Goal: Transaction & Acquisition: Purchase product/service

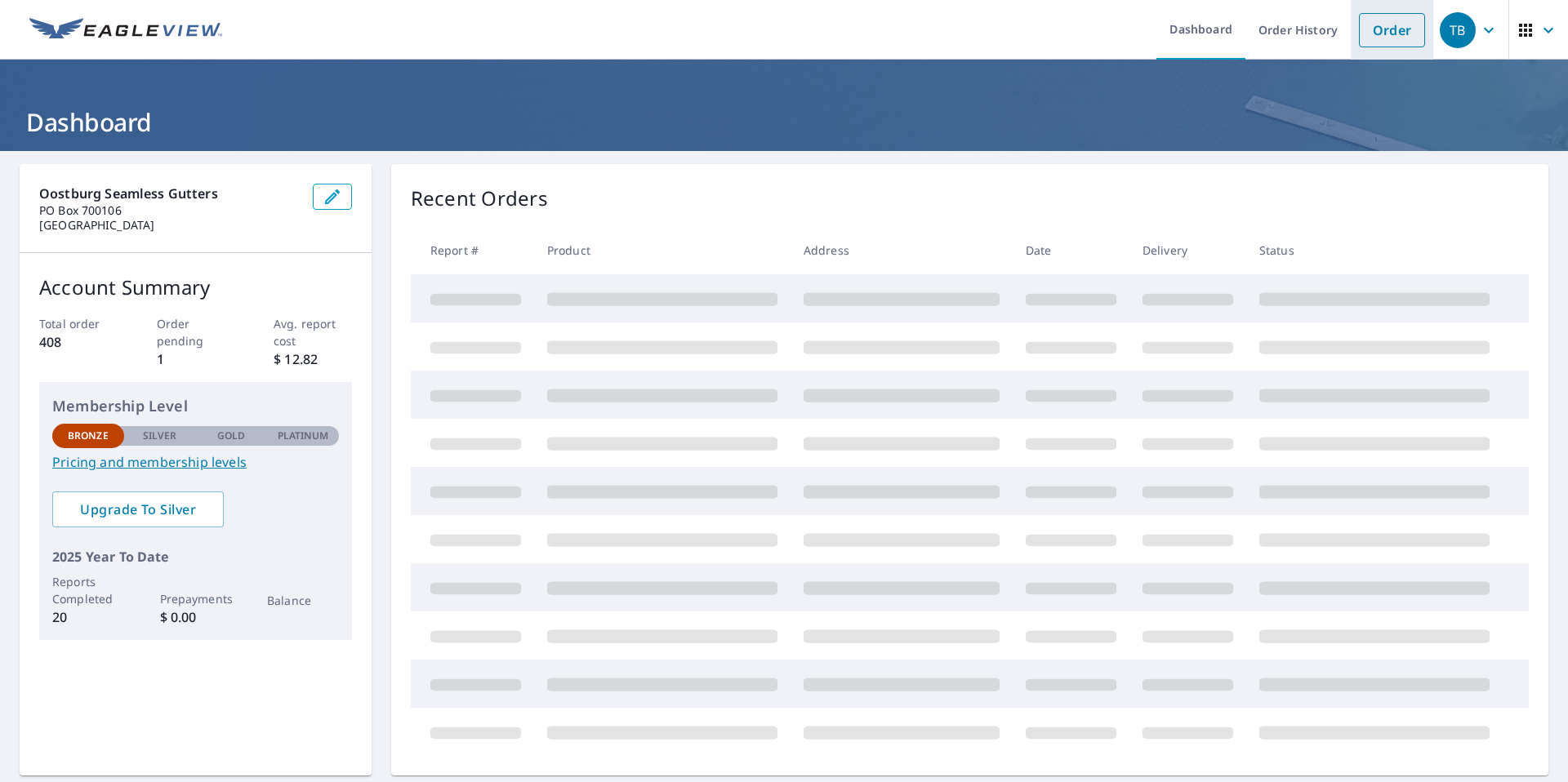
click at [1397, 36] on link "Order" at bounding box center [1392, 30] width 66 height 34
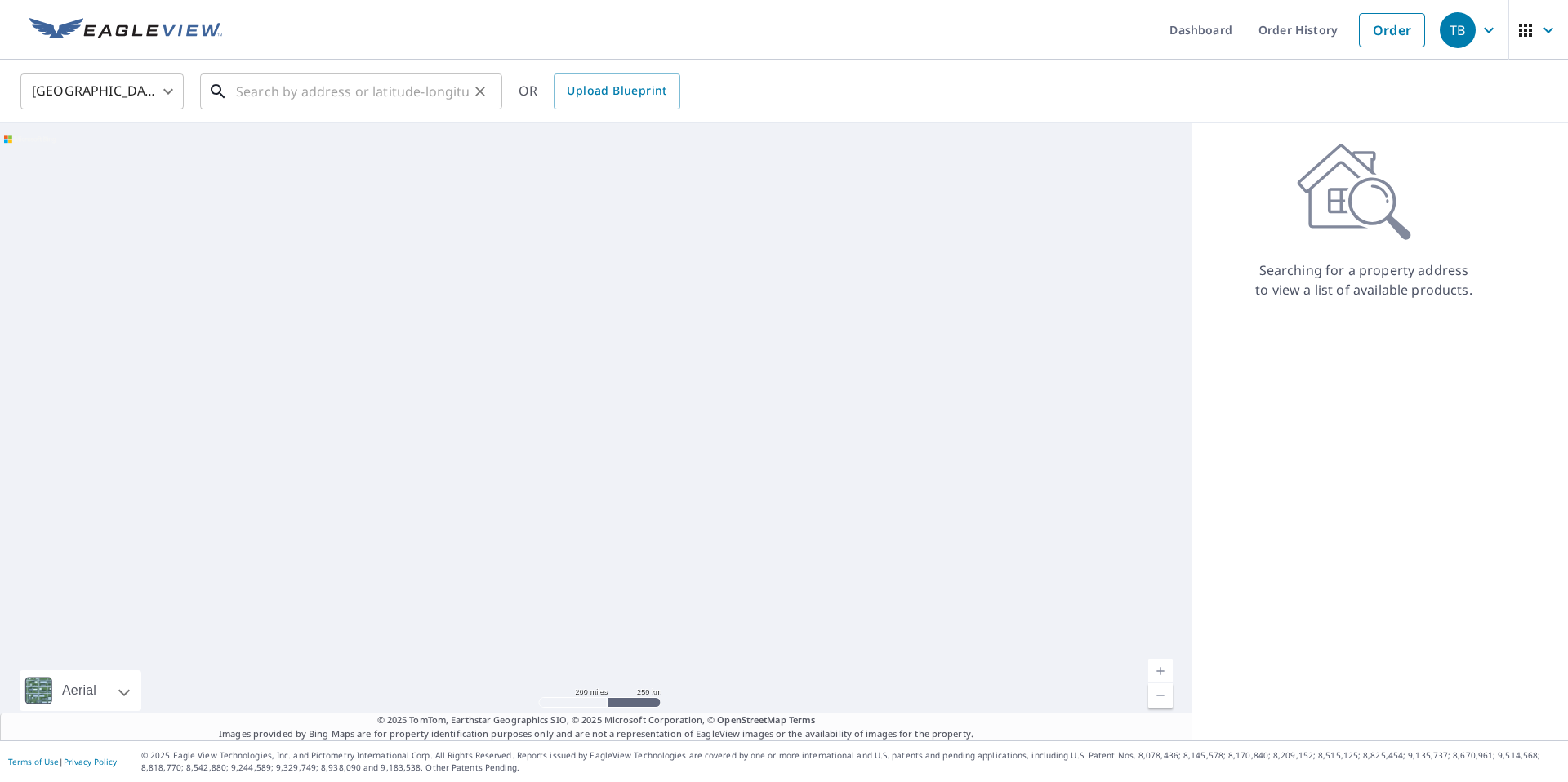
click at [426, 96] on input "text" at bounding box center [352, 92] width 233 height 46
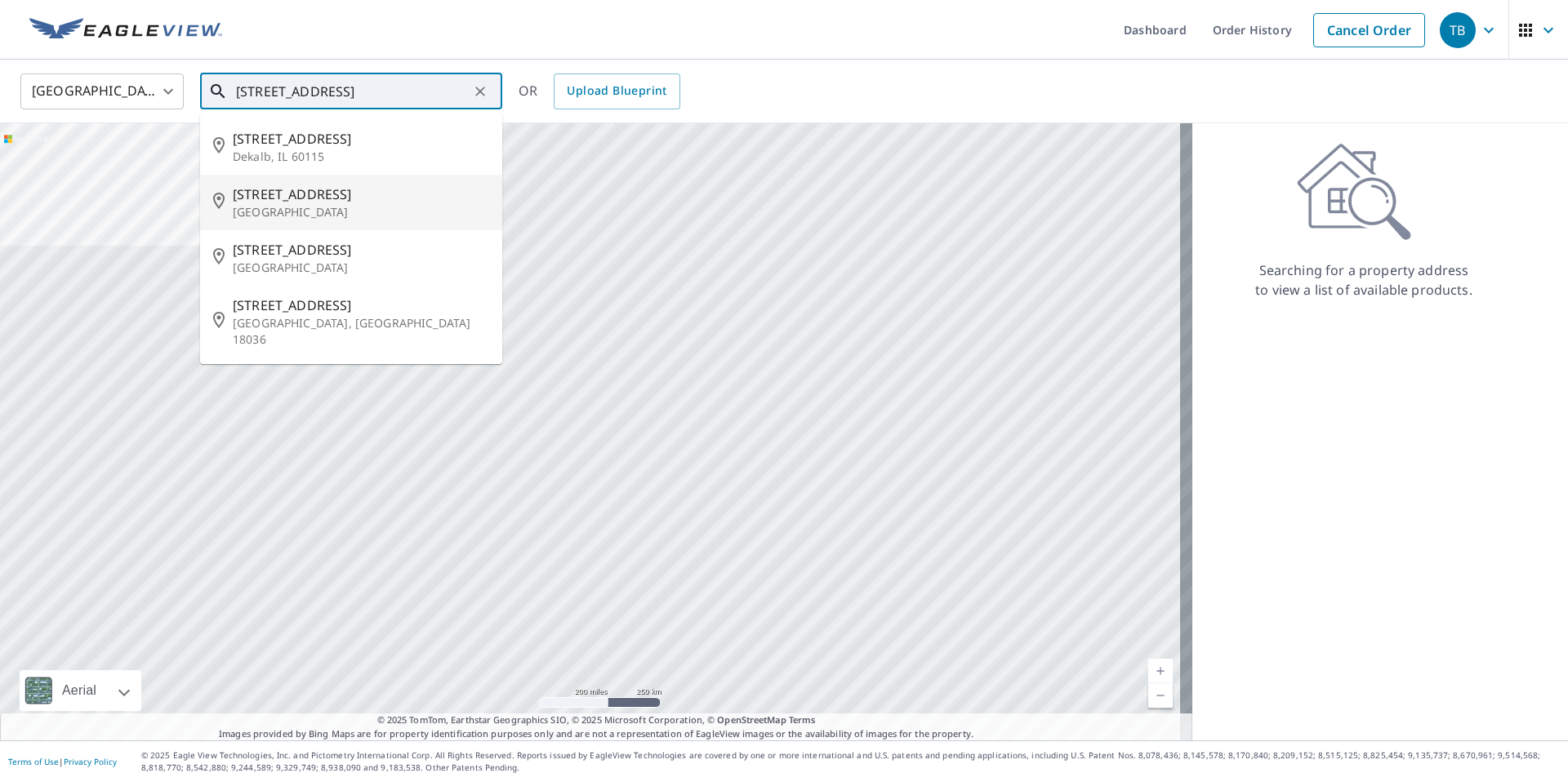
click at [378, 206] on p "[GEOGRAPHIC_DATA]" at bounding box center [361, 212] width 257 height 17
type input "[STREET_ADDRESS]"
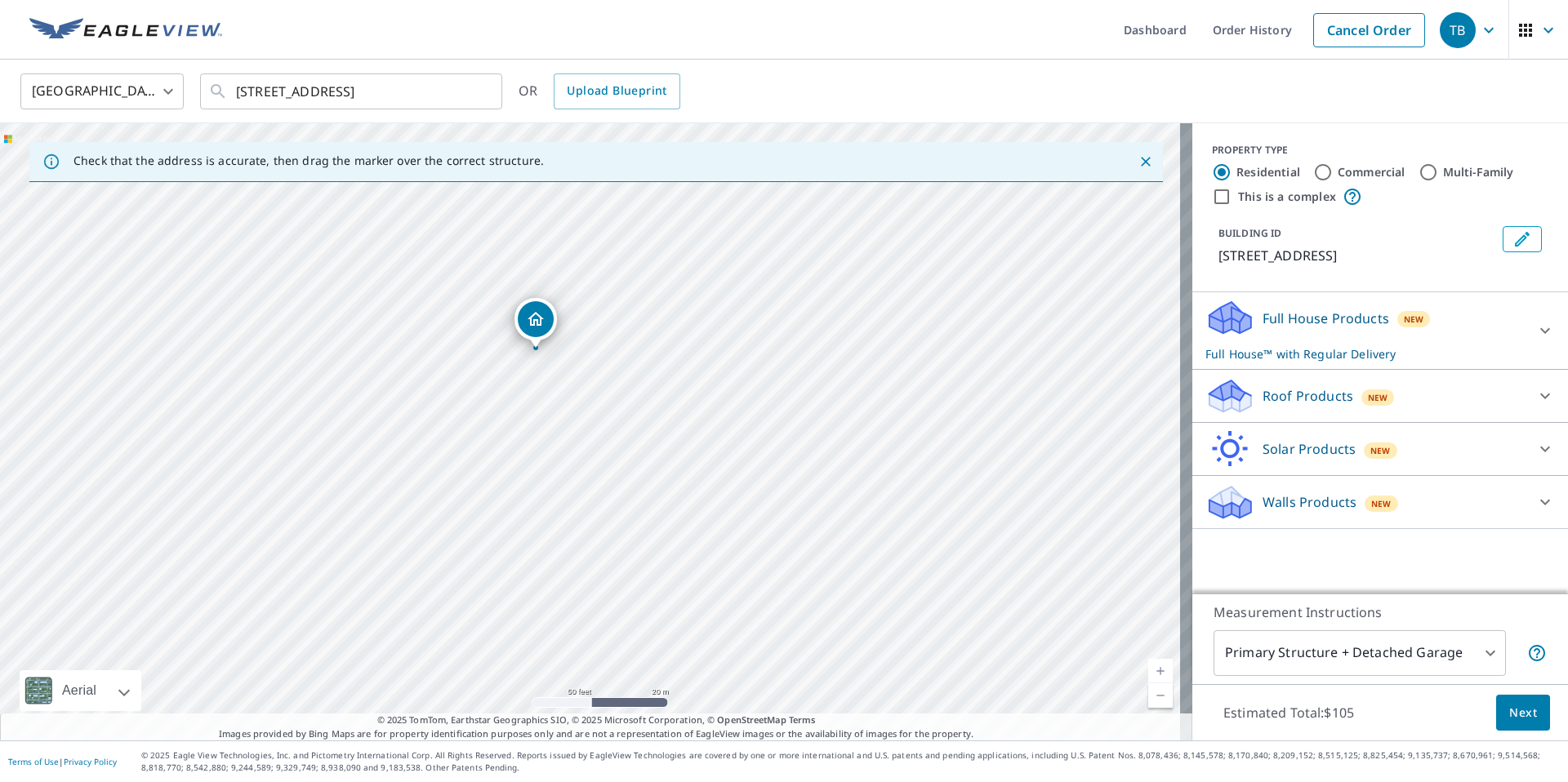
drag, startPoint x: 501, startPoint y: 561, endPoint x: 541, endPoint y: 468, distance: 101.2
click at [541, 468] on div "[STREET_ADDRESS]" at bounding box center [596, 432] width 1193 height 617
click at [1492, 324] on div "Full House Products New Full House™ with Regular Delivery" at bounding box center [1366, 331] width 320 height 64
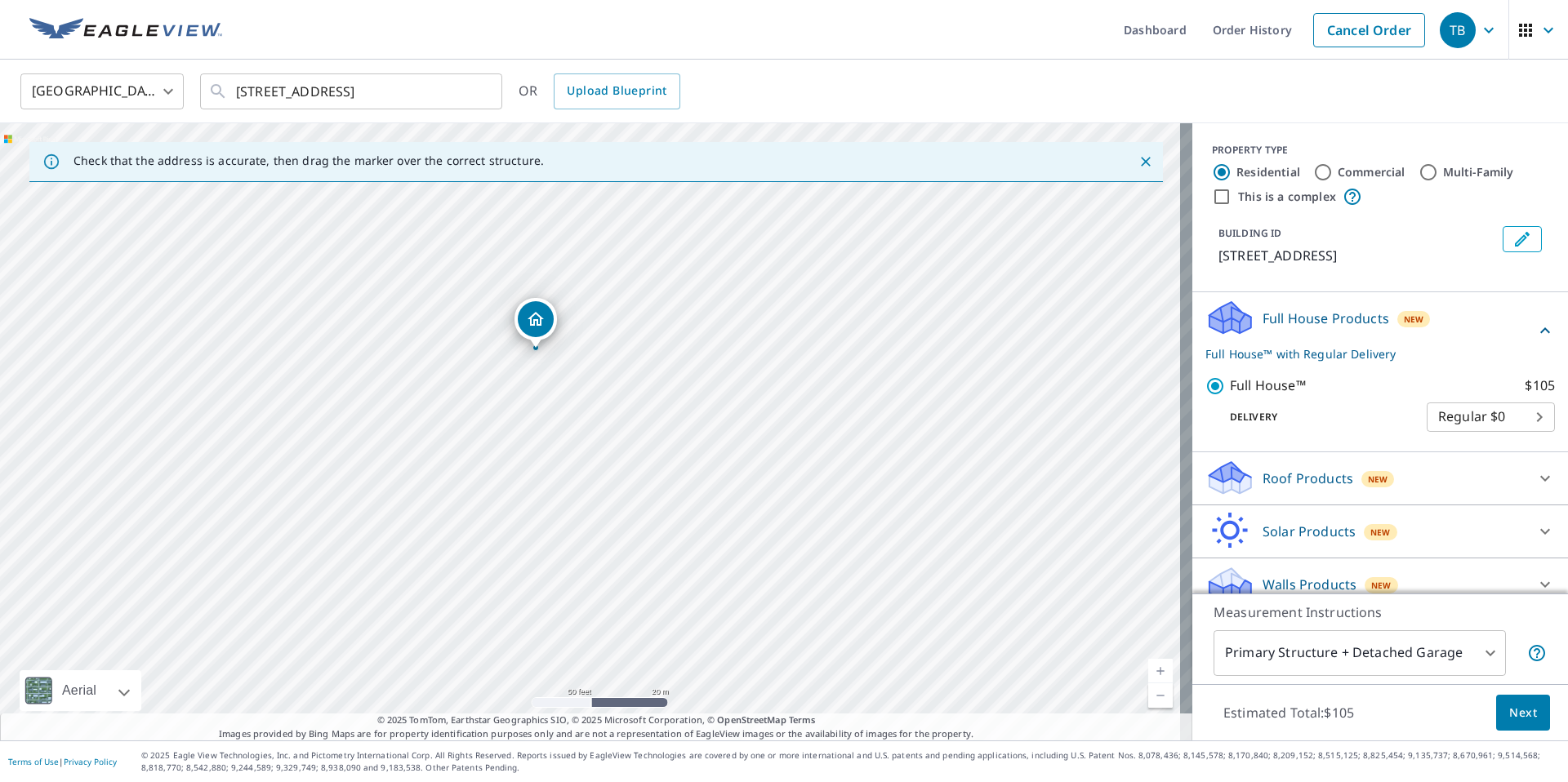
click at [1535, 322] on icon at bounding box center [1545, 331] width 19 height 19
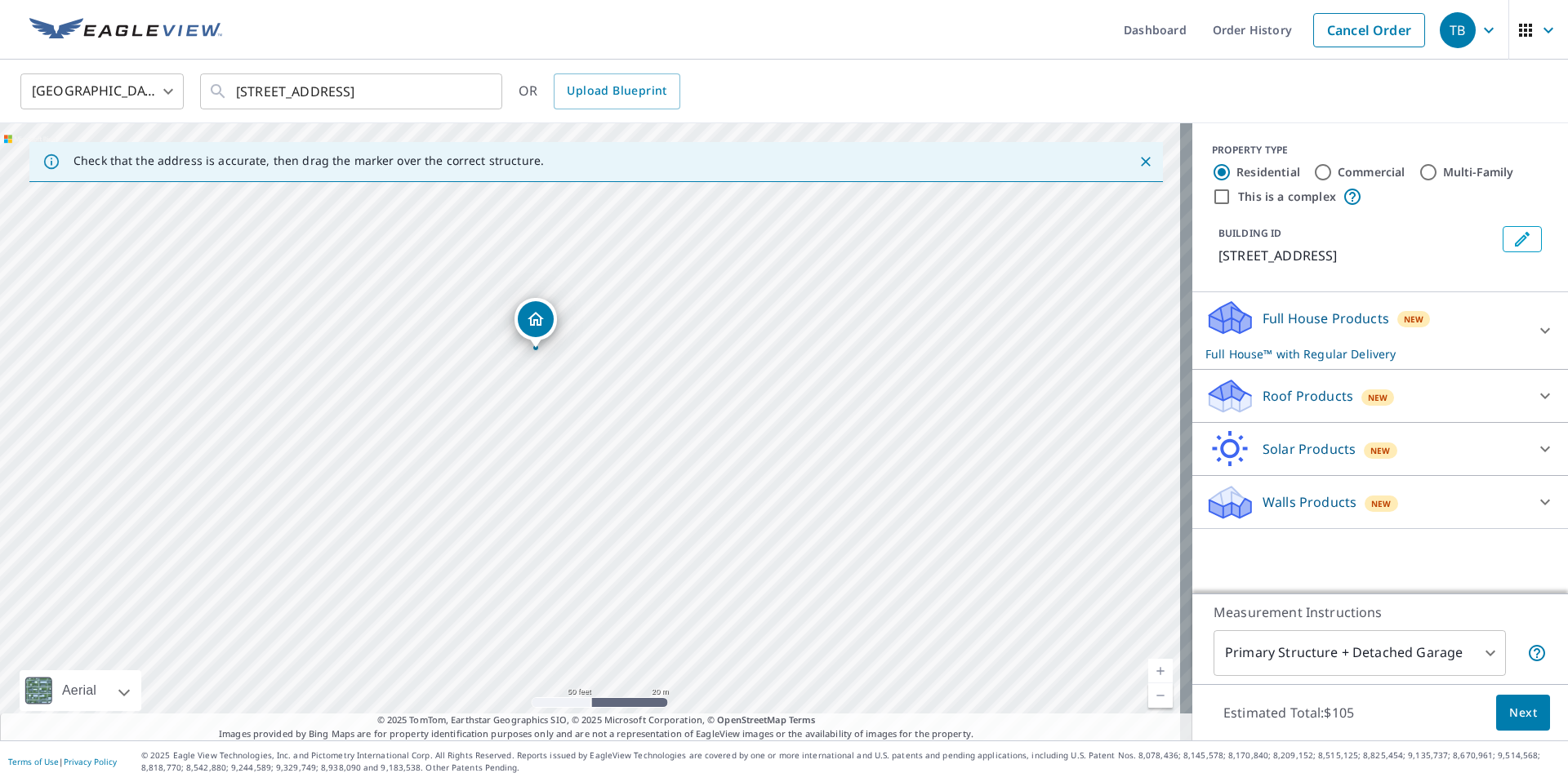
click at [1415, 392] on div "Roof Products New" at bounding box center [1366, 395] width 320 height 38
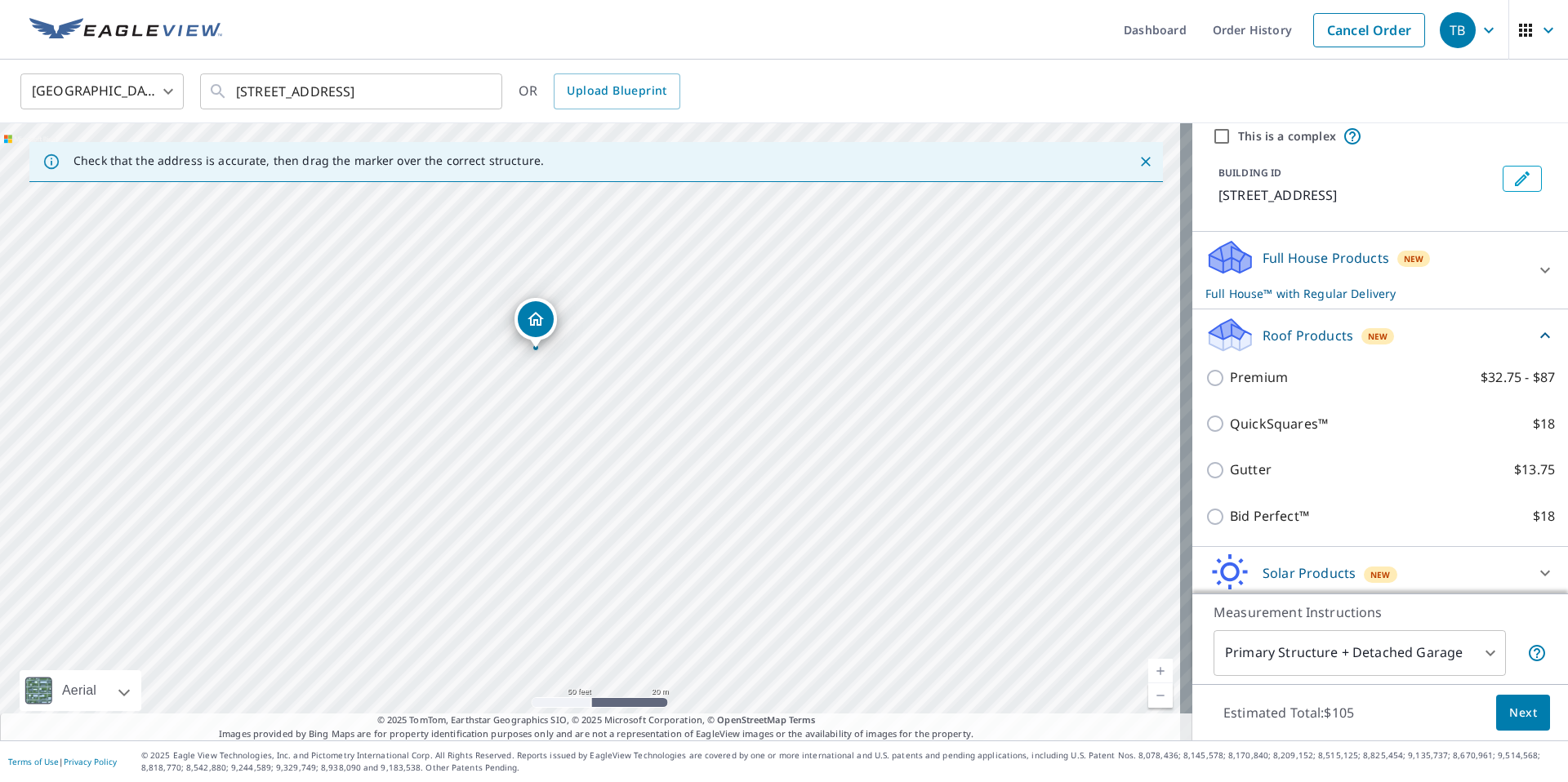
scroll to position [82, 0]
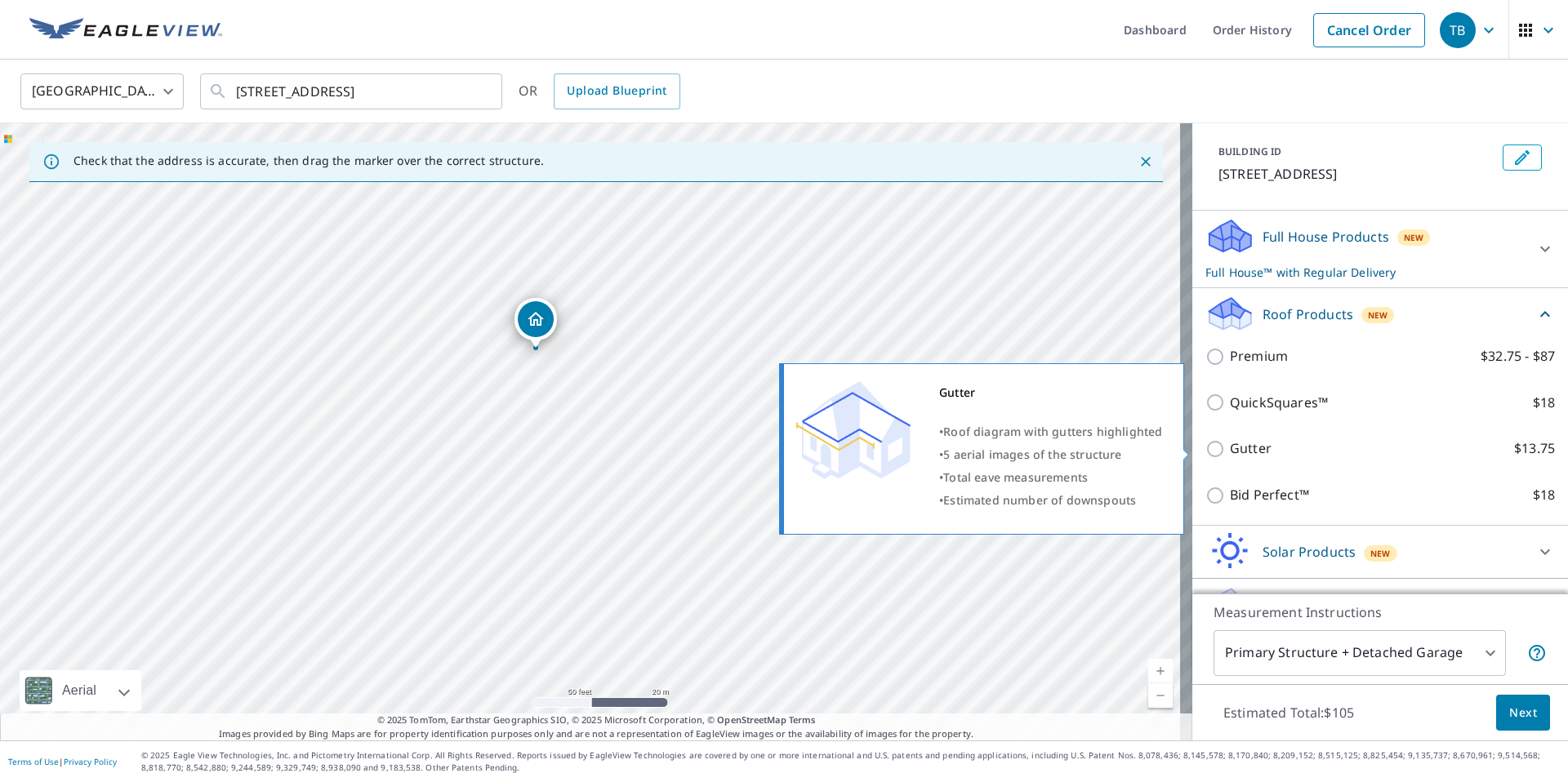
click at [1206, 450] on input "Gutter $13.75" at bounding box center [1218, 449] width 25 height 19
checkbox input "true"
checkbox input "false"
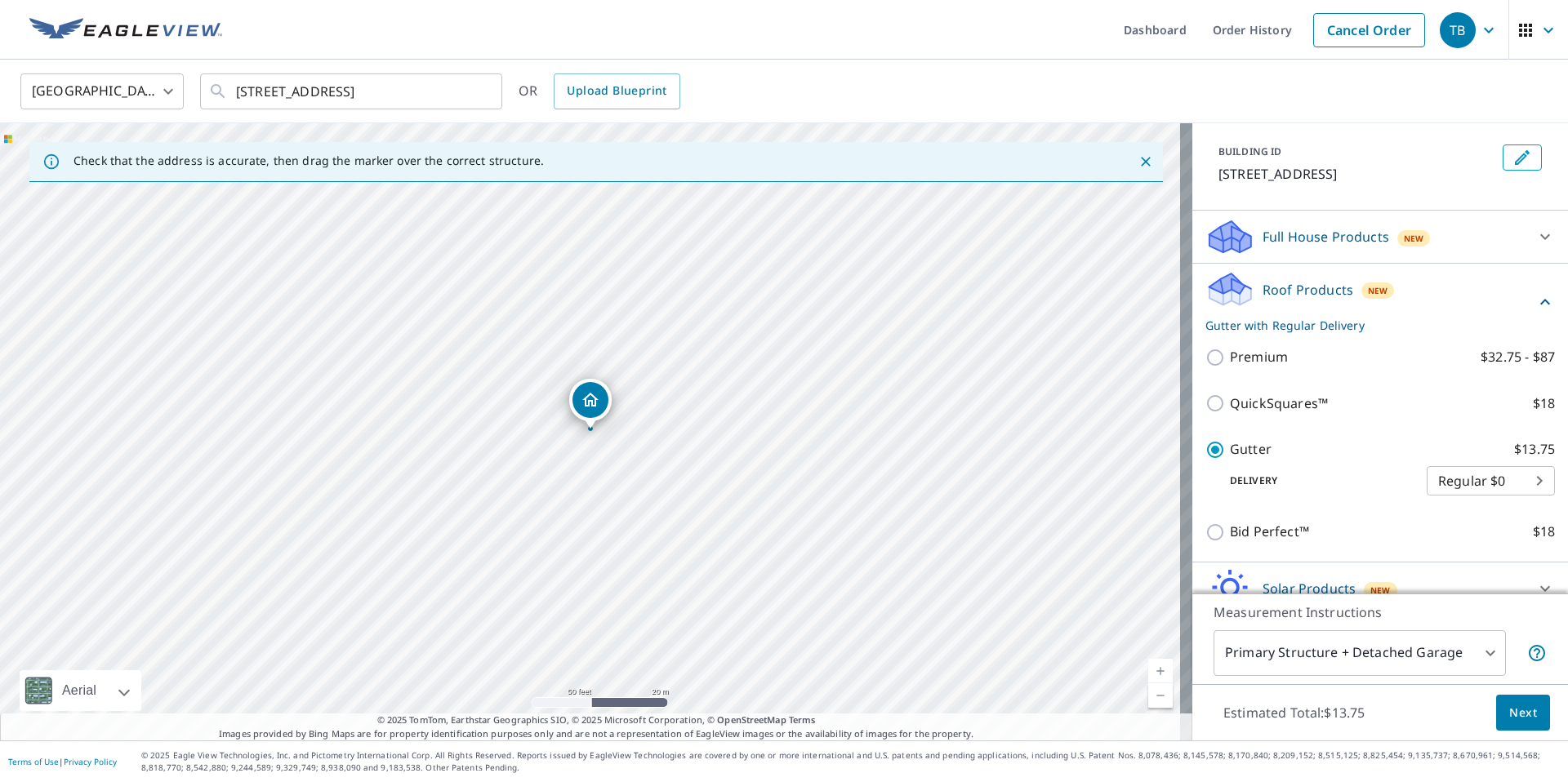
click at [1510, 703] on span "Next" at bounding box center [1523, 713] width 27 height 20
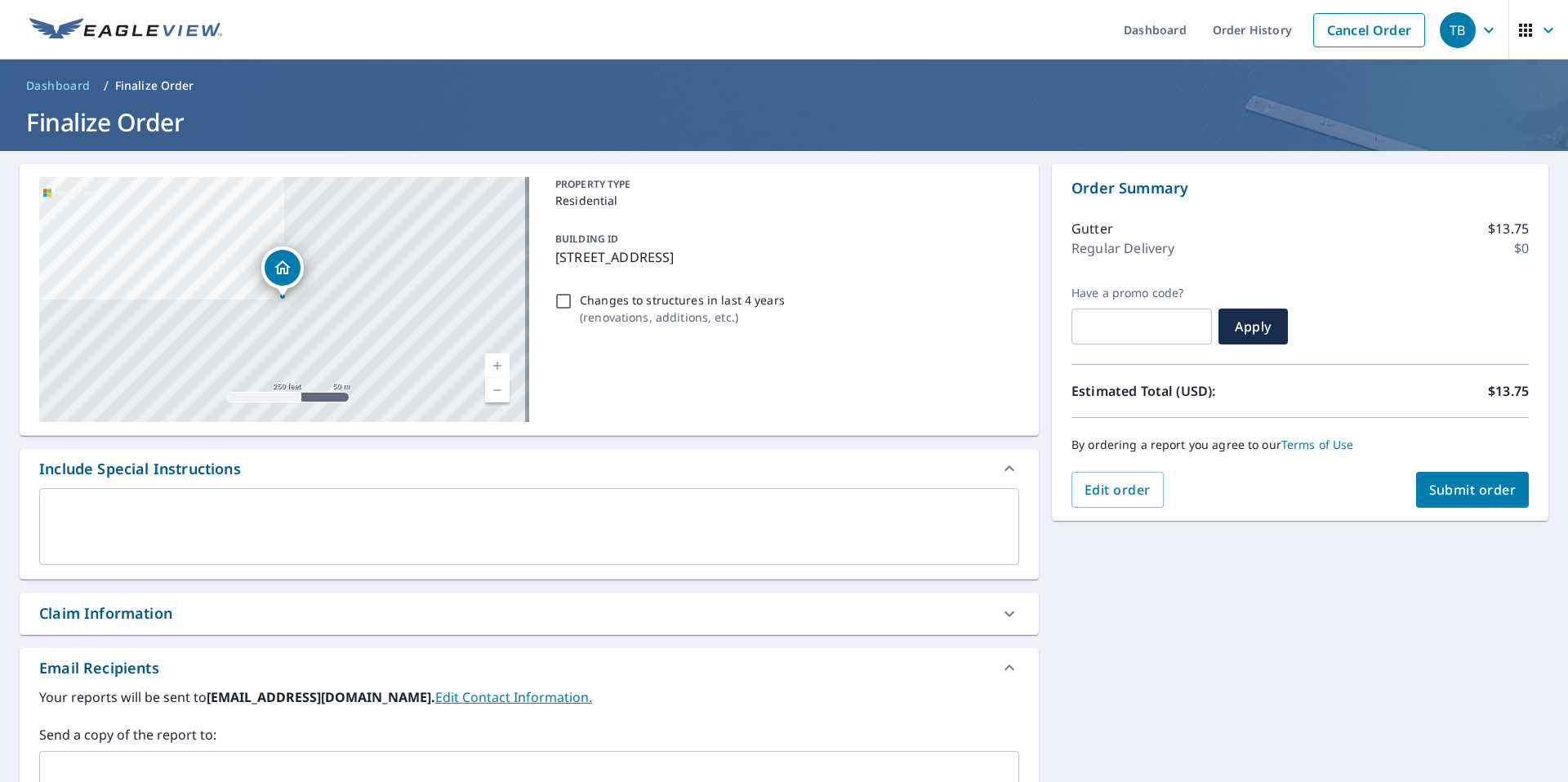
click at [1446, 489] on span "Submit order" at bounding box center [1473, 490] width 87 height 18
checkbox input "true"
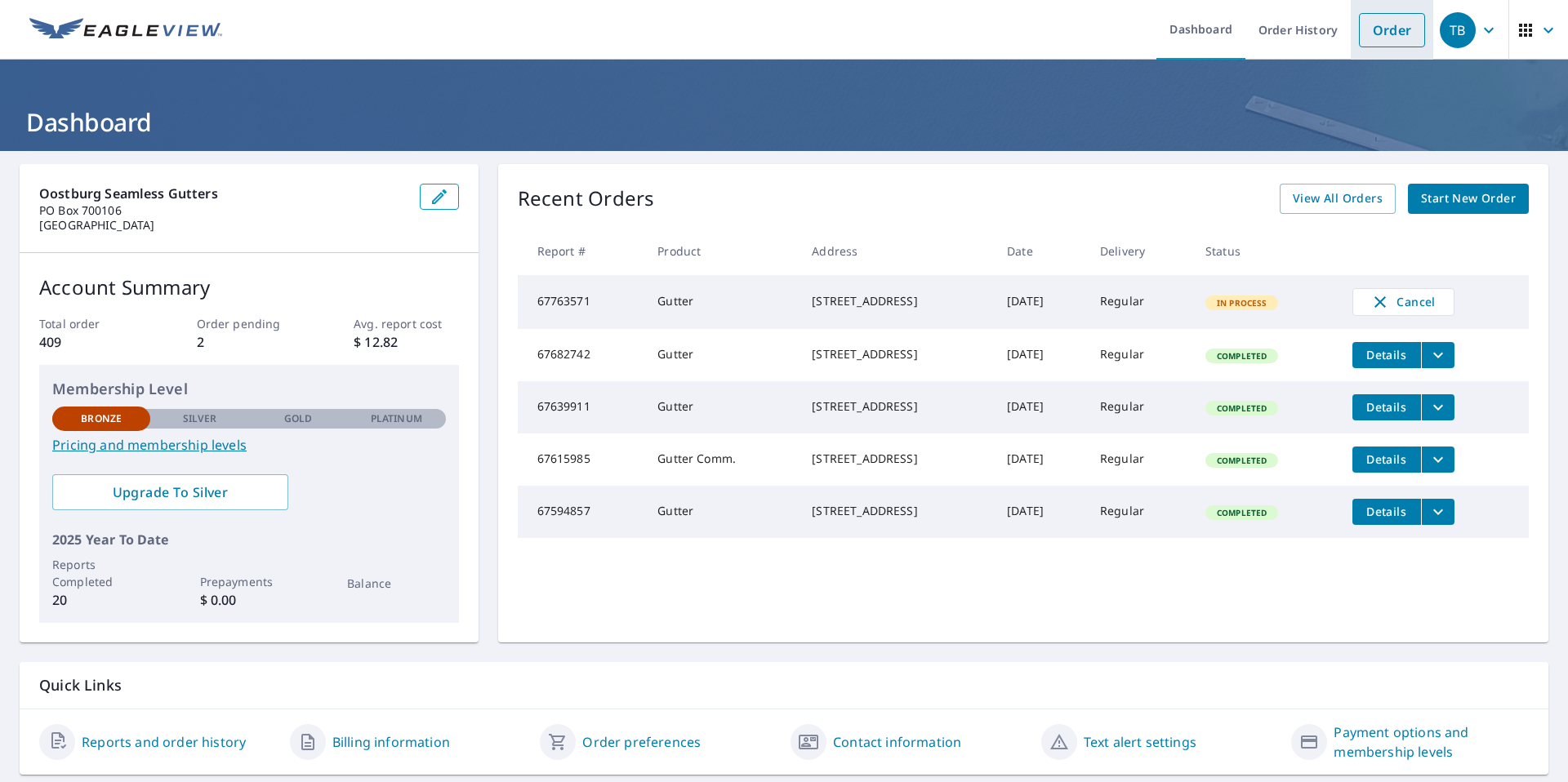
click at [1391, 34] on link "Order" at bounding box center [1392, 30] width 66 height 34
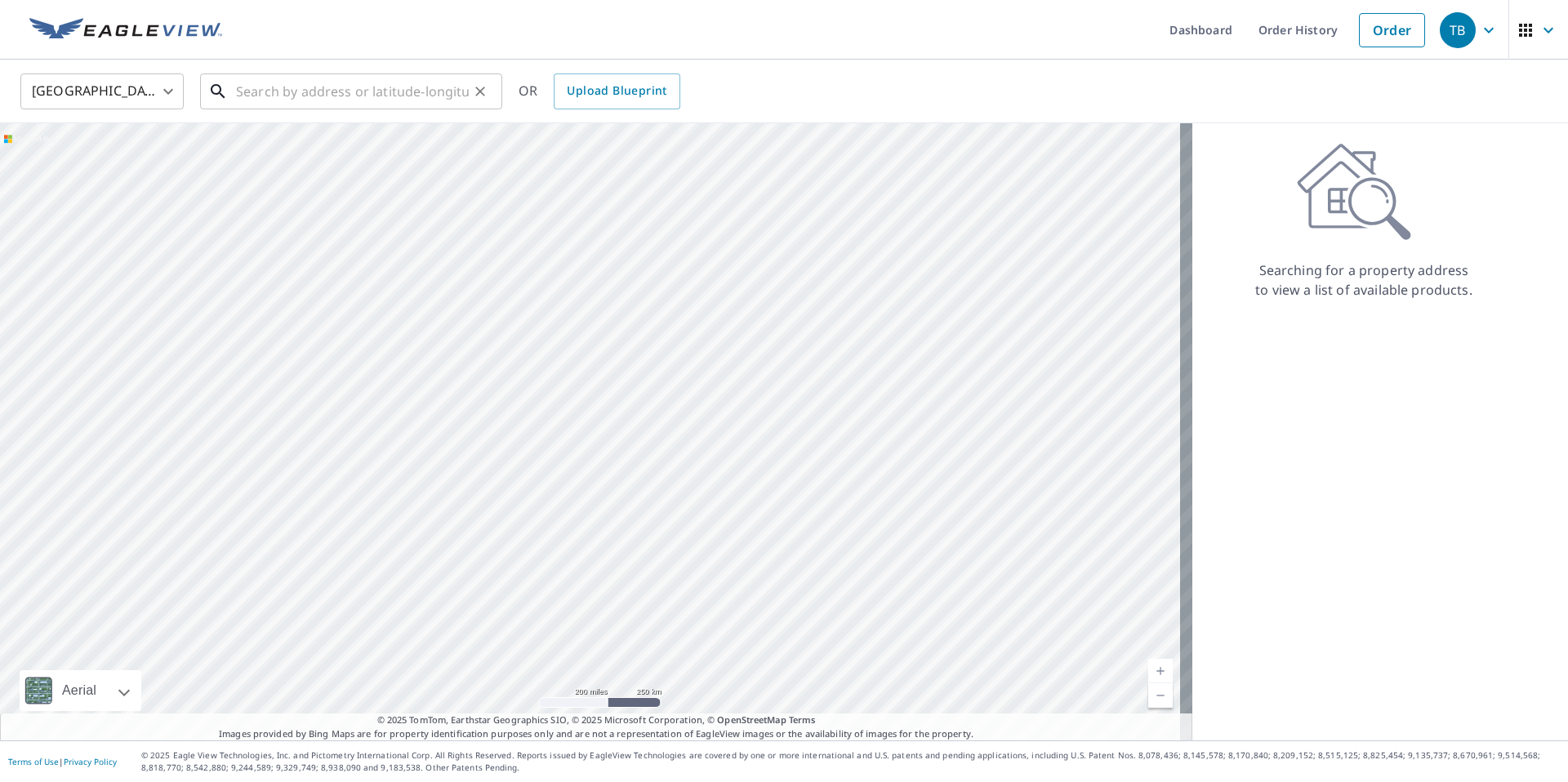
click at [305, 91] on input "text" at bounding box center [352, 92] width 233 height 46
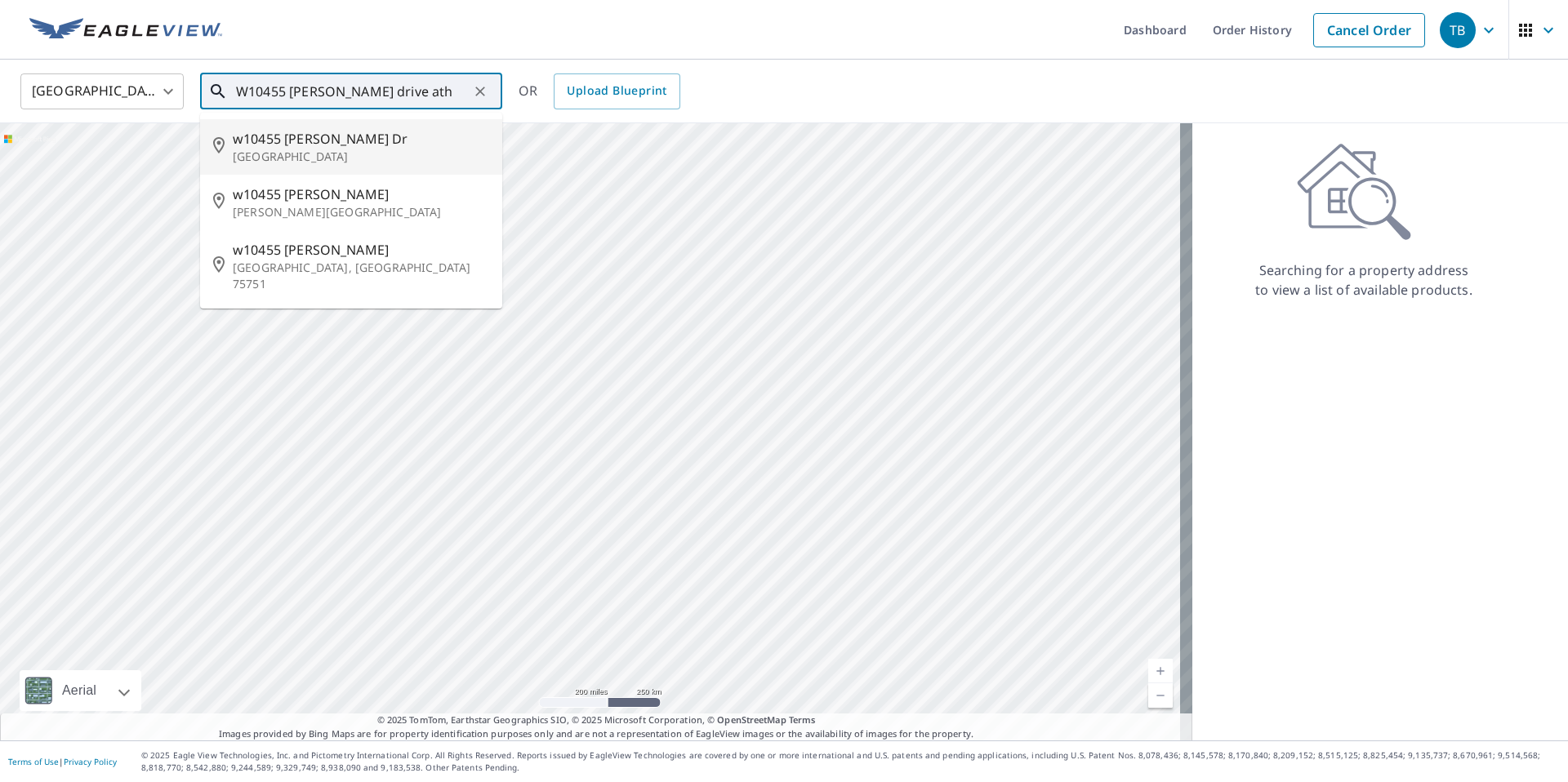
click at [360, 155] on p "Athelstane, WI 54104" at bounding box center [361, 156] width 257 height 17
type input "w10455 Karen Dr Athelstane, WI 54104"
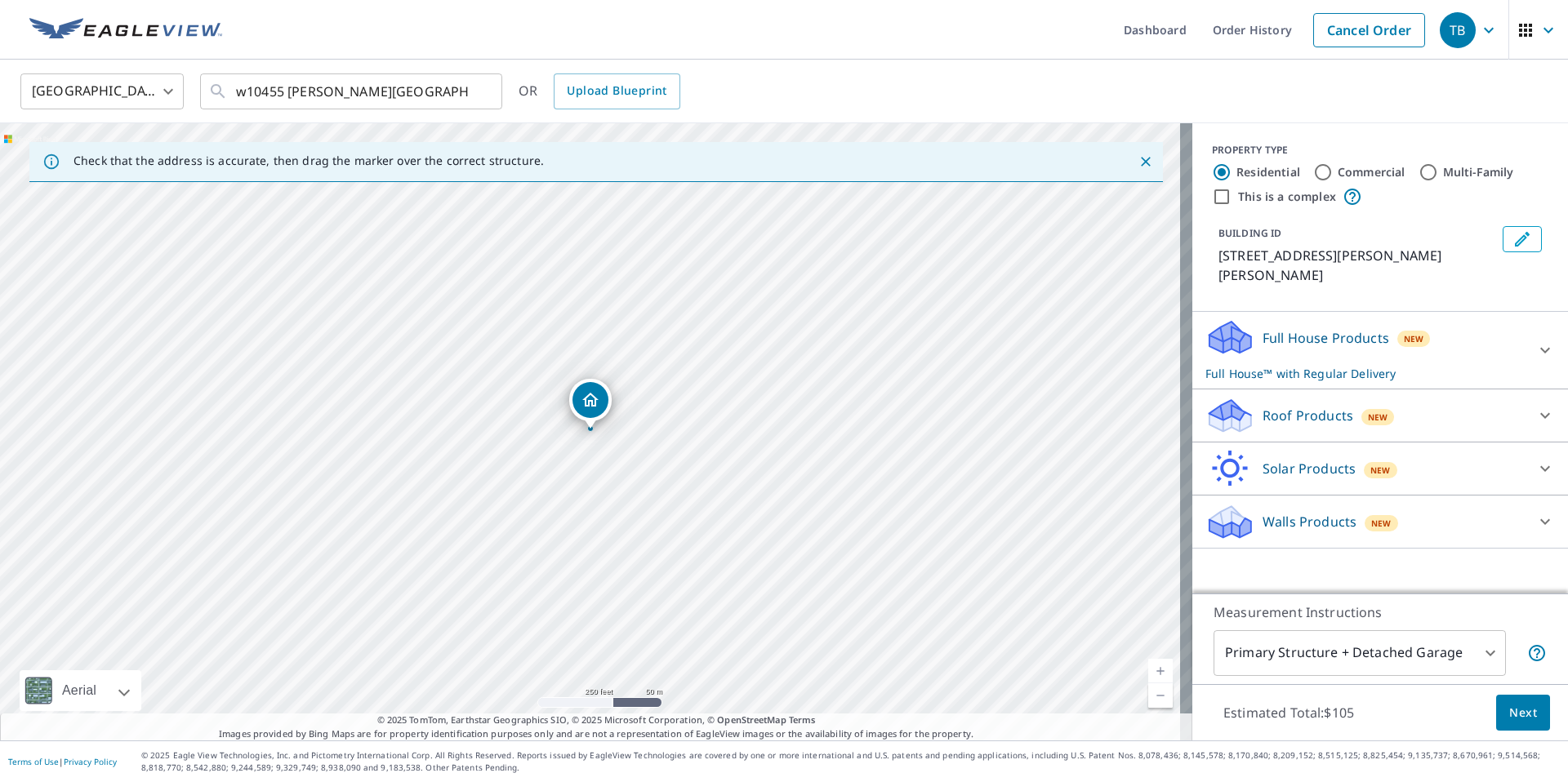
click at [1488, 327] on div "Full House Products New Full House™ with Regular Delivery" at bounding box center [1366, 350] width 320 height 64
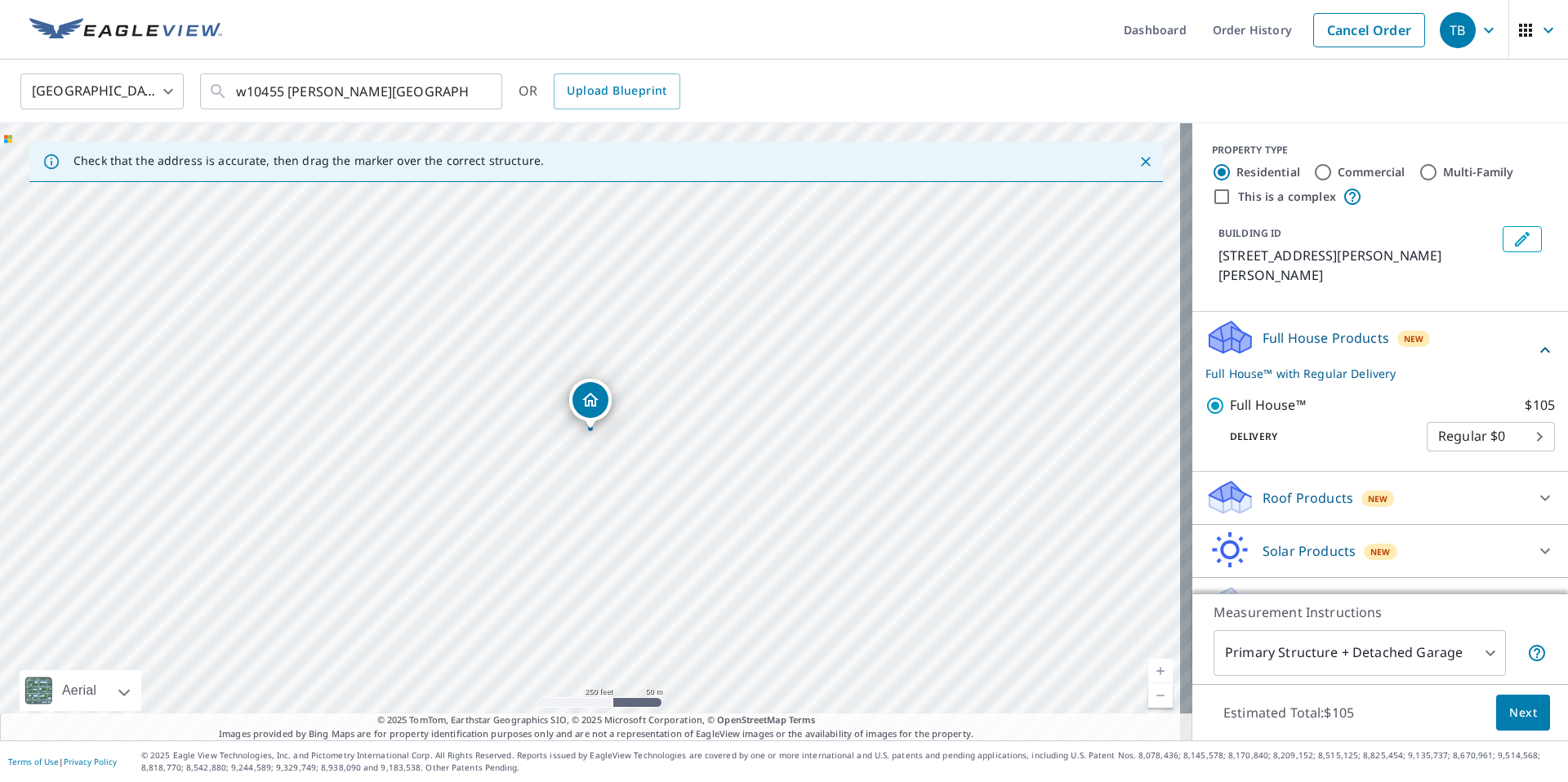
click at [1515, 320] on div "Full House Products New Full House™ with Regular Delivery" at bounding box center [1381, 350] width 350 height 64
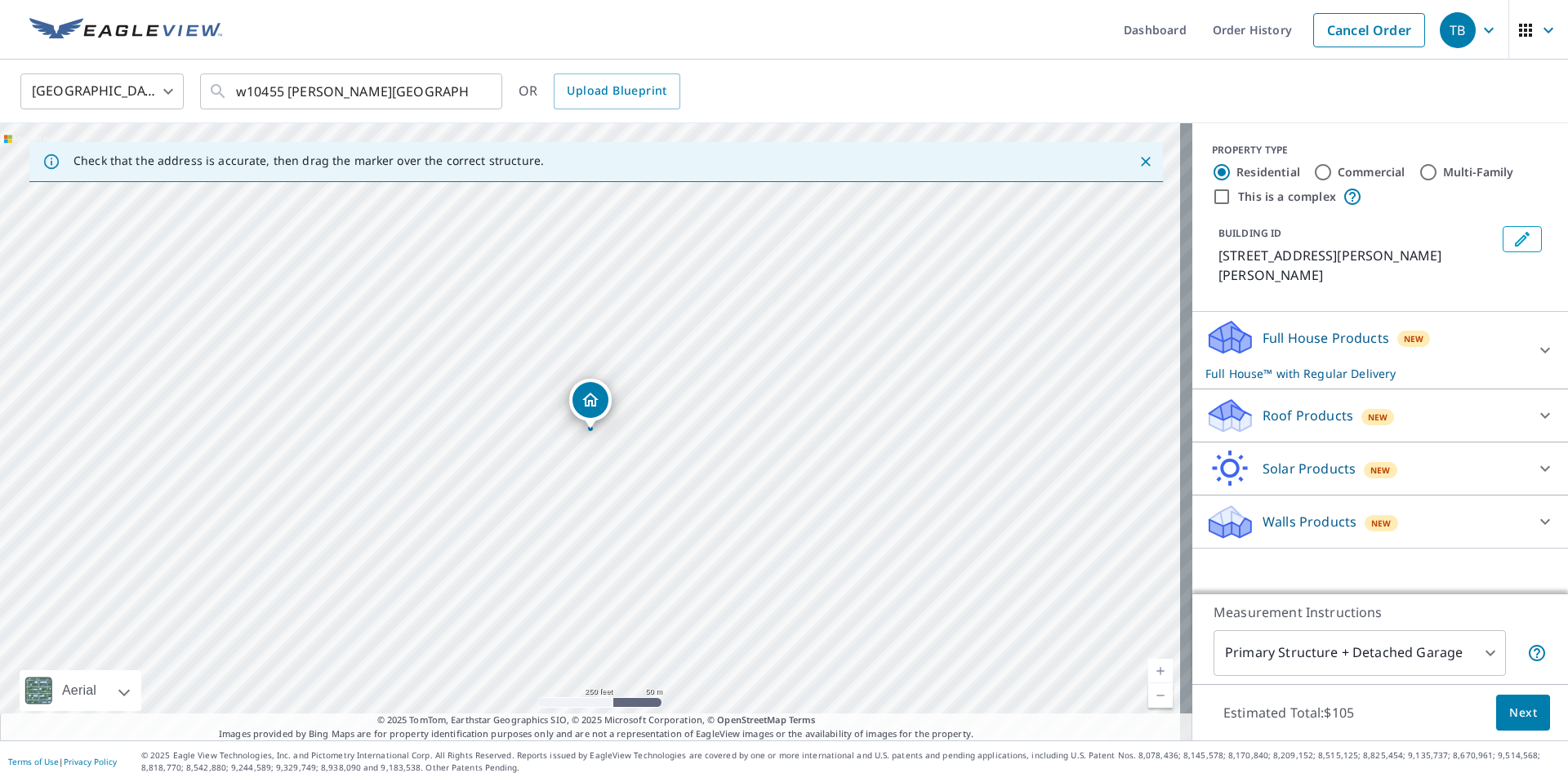
click at [1466, 397] on div "Roof Products New" at bounding box center [1366, 416] width 320 height 38
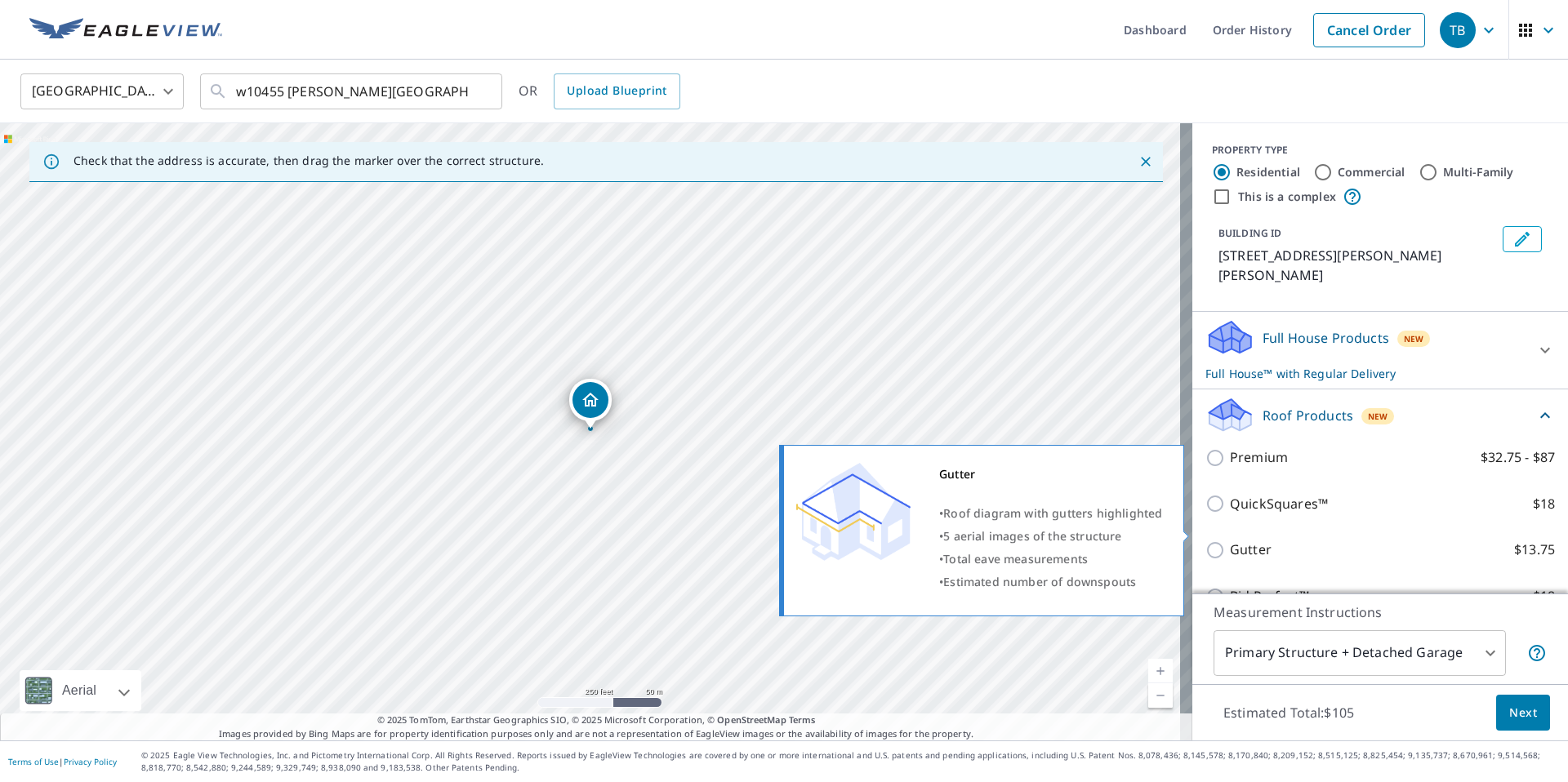
click at [1206, 541] on input "Gutter $13.75" at bounding box center [1218, 551] width 25 height 19
checkbox input "true"
checkbox input "false"
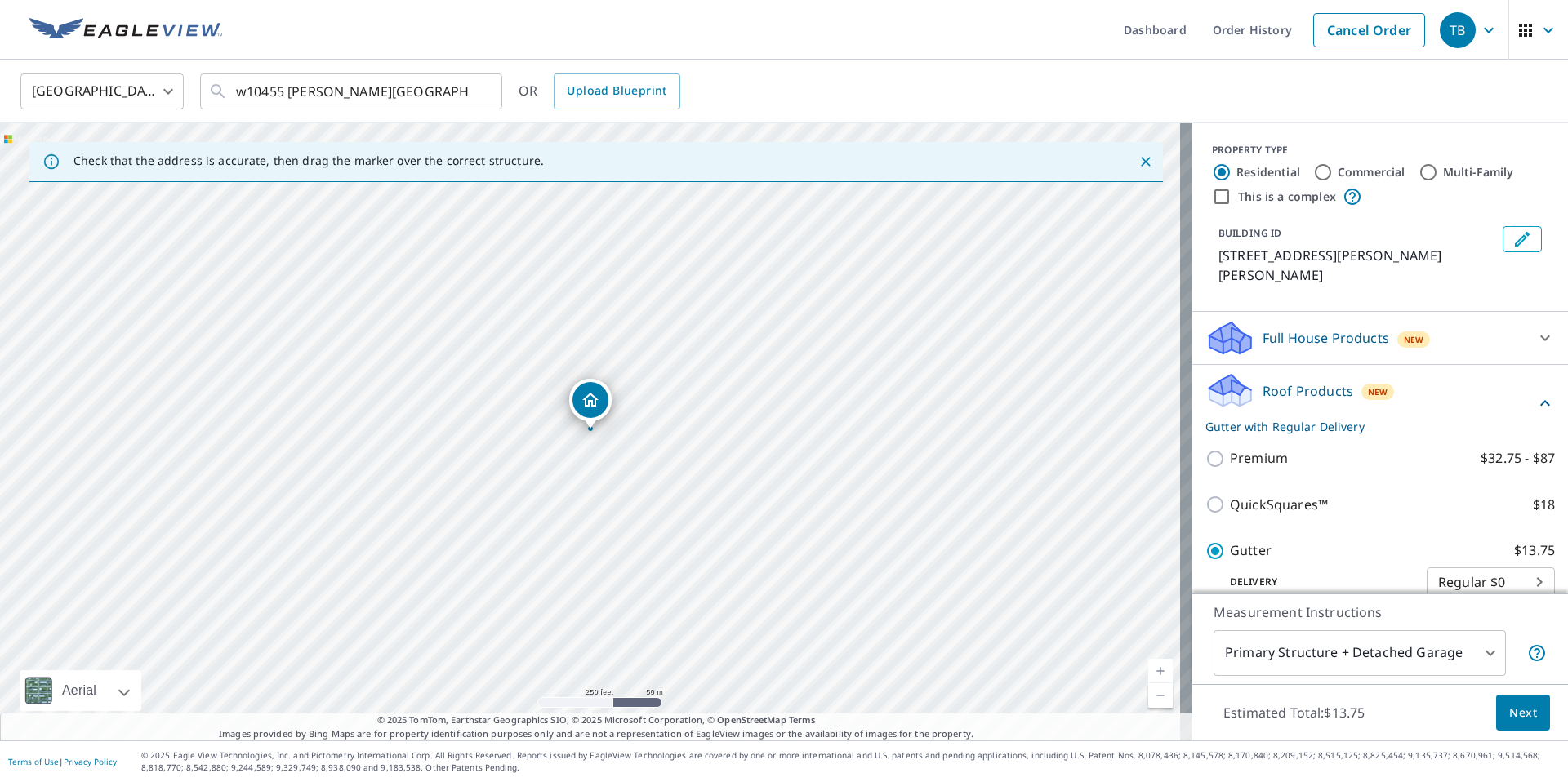
click at [1488, 372] on div "Roof Products New Gutter with Regular Delivery" at bounding box center [1371, 403] width 330 height 64
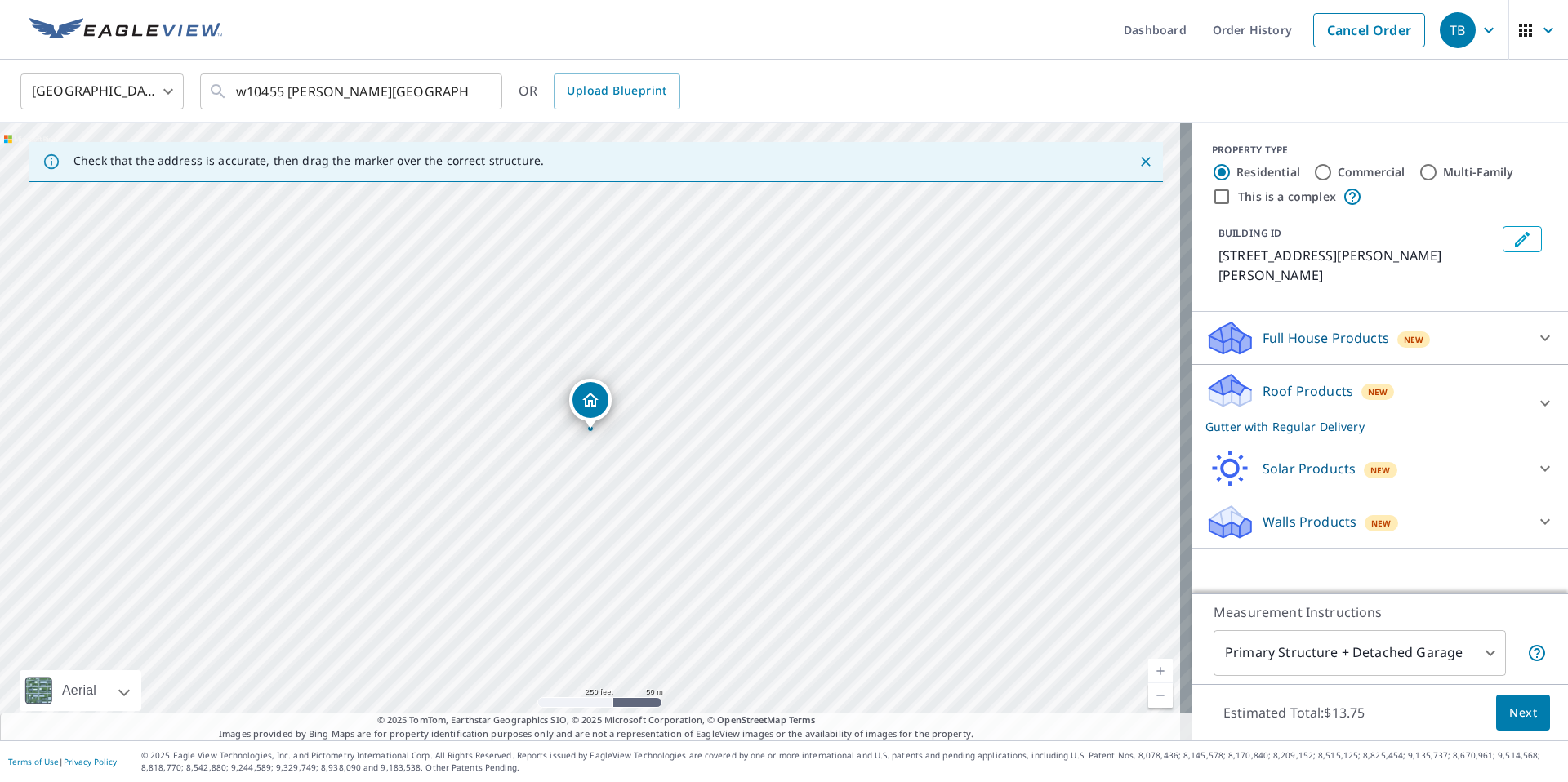
click at [1510, 707] on span "Next" at bounding box center [1523, 713] width 27 height 20
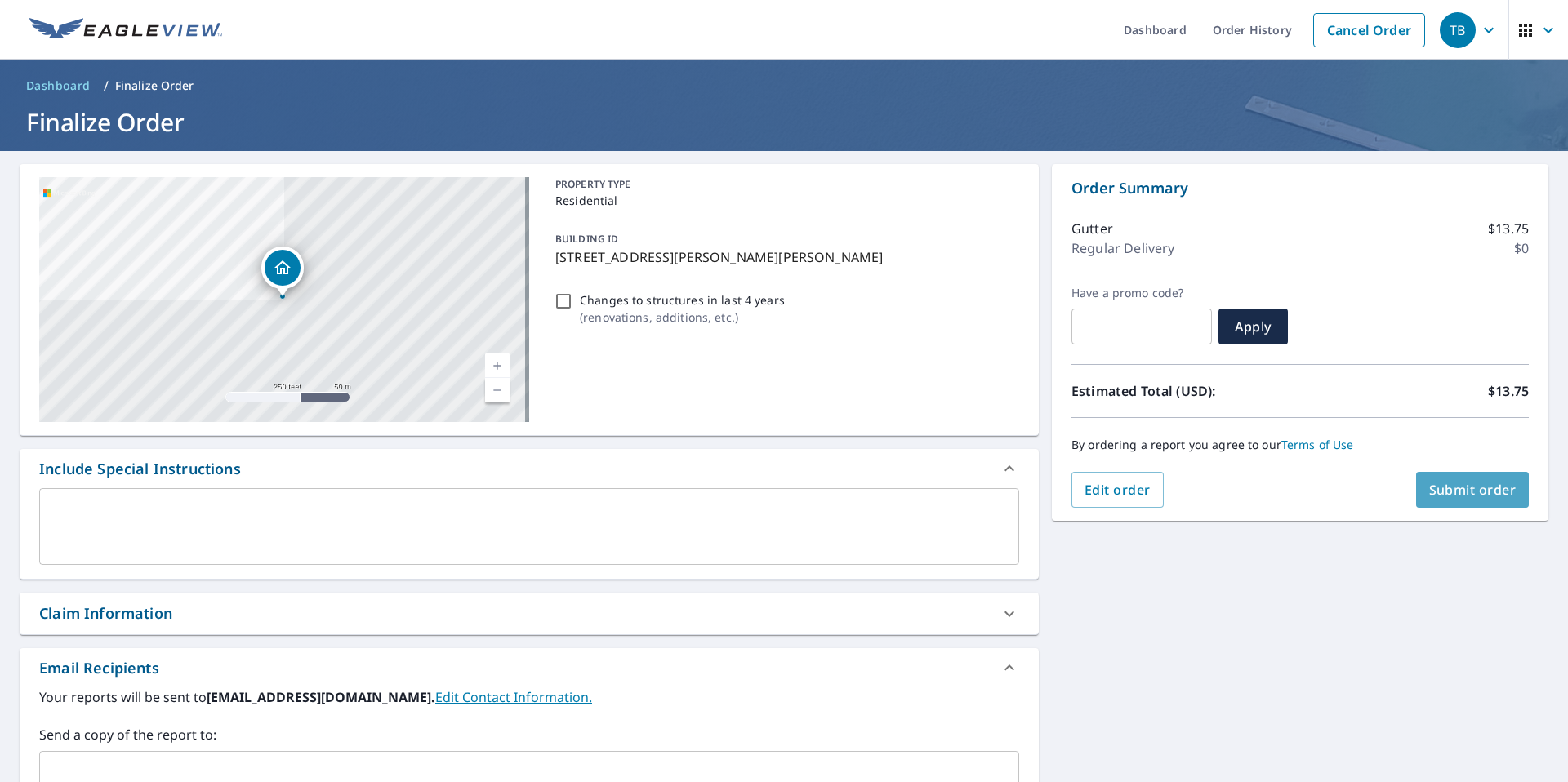
click at [1470, 497] on span "Submit order" at bounding box center [1473, 490] width 87 height 18
checkbox input "true"
